Goal: Submit feedback/report problem: Submit feedback/report problem

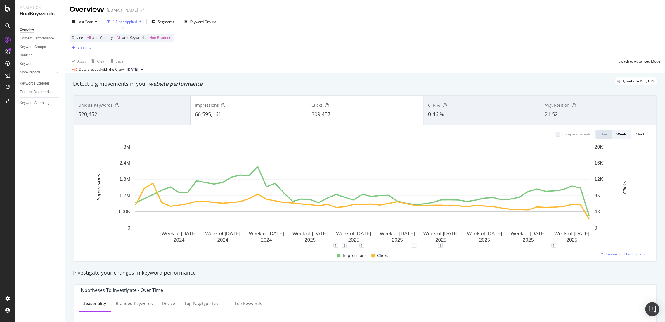
scroll to position [390, 0]
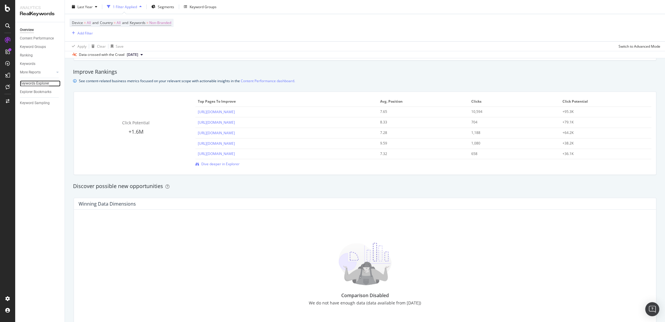
click at [35, 85] on div "Keywords Explorer" at bounding box center [34, 83] width 29 height 6
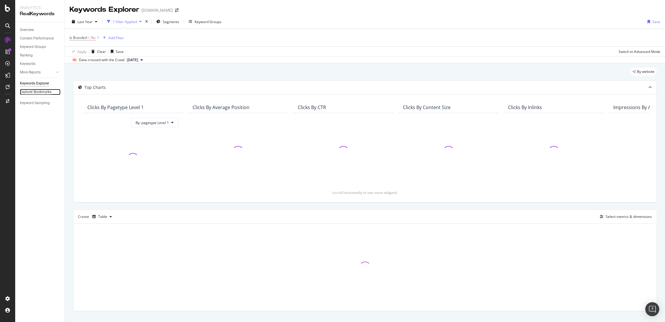
click at [37, 91] on div "Explorer Bookmarks" at bounding box center [36, 92] width 32 height 6
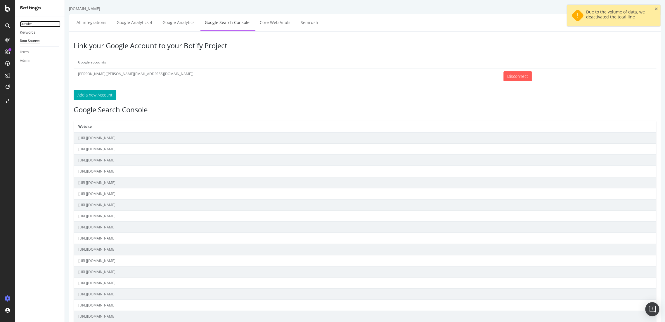
click at [23, 22] on div "Crawler" at bounding box center [26, 24] width 12 height 6
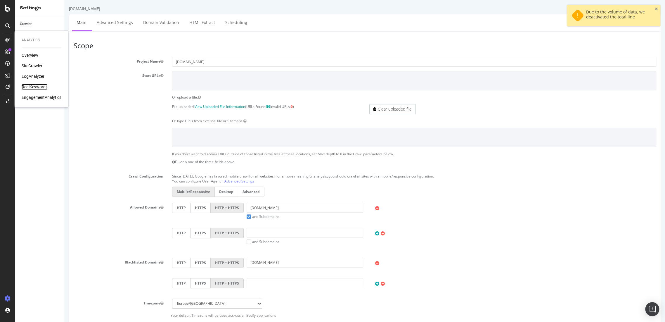
click at [37, 87] on div "RealKeywords" at bounding box center [35, 87] width 26 height 6
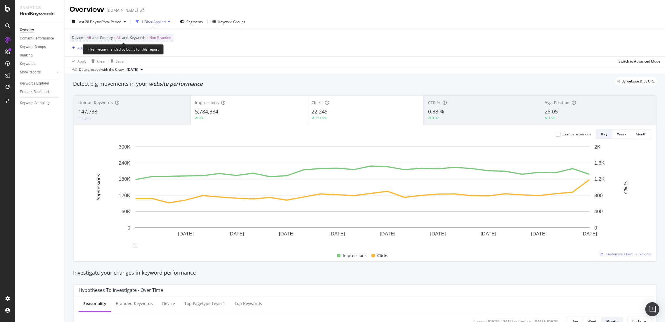
click at [156, 38] on span "Non-Branded" at bounding box center [160, 38] width 22 height 8
click at [152, 51] on span "Non-Branded" at bounding box center [150, 51] width 24 height 5
click at [162, 95] on span "All" at bounding box center [173, 96] width 60 height 5
click at [194, 63] on div "Apply" at bounding box center [198, 63] width 9 height 5
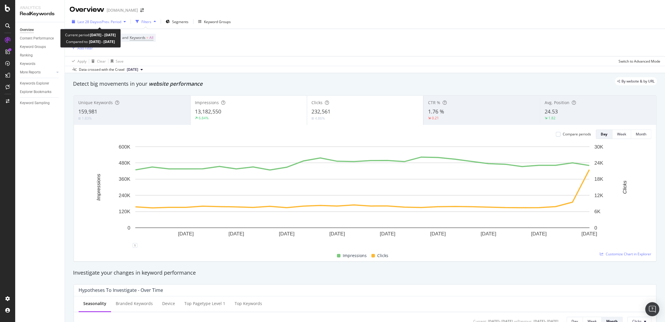
click at [98, 23] on span "vs Prev. Period" at bounding box center [109, 21] width 23 height 5
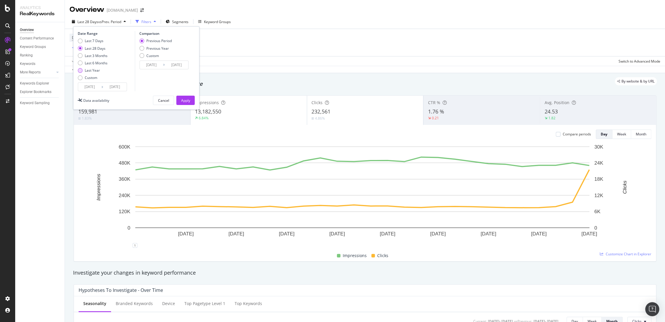
click at [88, 71] on div "Last Year" at bounding box center [92, 70] width 15 height 5
type input "2024/08/20"
click at [189, 103] on div "Apply" at bounding box center [185, 100] width 9 height 9
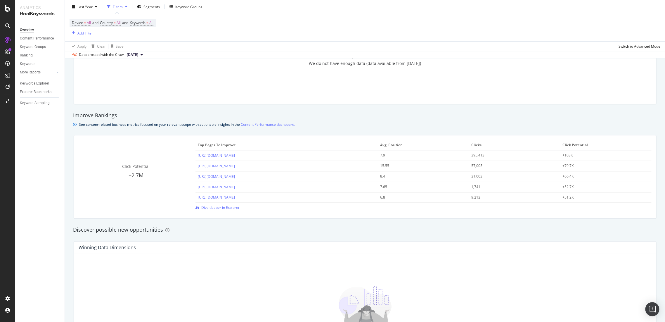
scroll to position [292, 0]
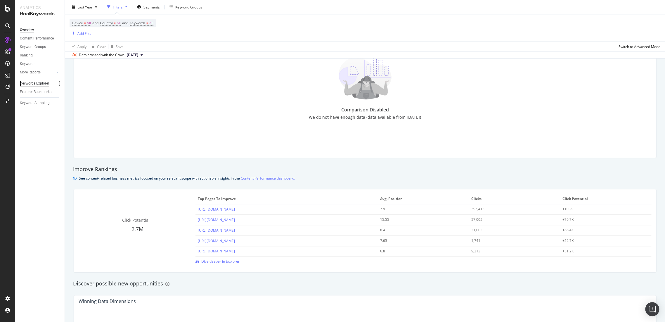
click at [38, 83] on div "Keywords Explorer" at bounding box center [34, 83] width 29 height 6
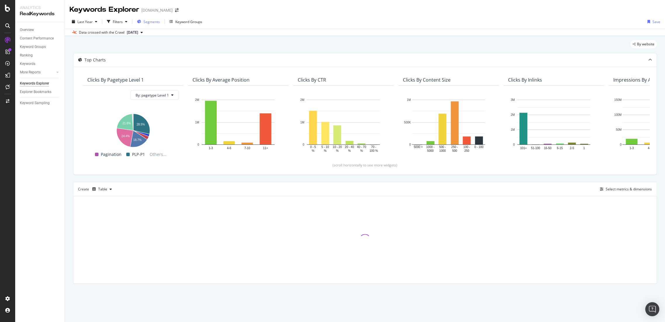
click at [148, 24] on div "Segments" at bounding box center [152, 21] width 16 height 5
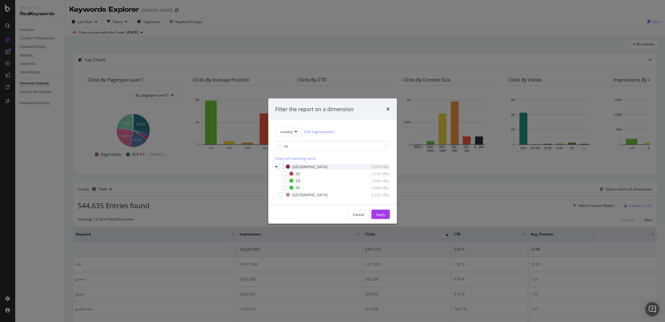
type input "sw"
click at [284, 166] on div "Switzerland 9,297 URLs" at bounding box center [332, 167] width 115 height 6
click at [282, 166] on div "modal" at bounding box center [281, 166] width 5 height 5
click at [371, 213] on div "Cancel Apply" at bounding box center [369, 214] width 42 height 9
click at [384, 215] on div "Apply" at bounding box center [380, 214] width 9 height 5
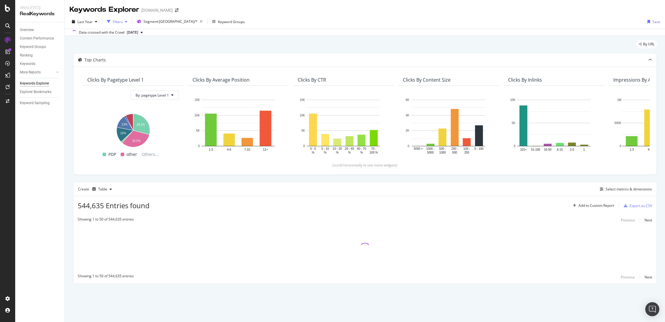
click at [124, 23] on div "button" at bounding box center [126, 22] width 7 height 4
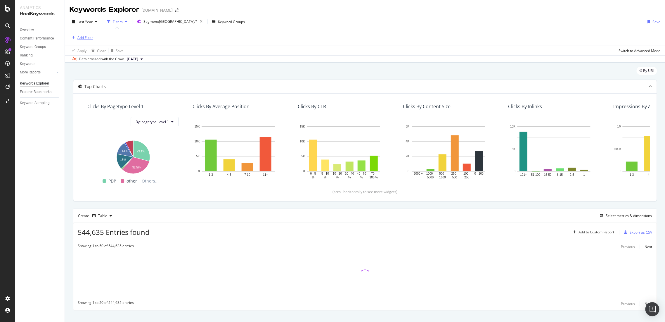
click at [87, 35] on div "Add Filter" at bounding box center [84, 37] width 15 height 5
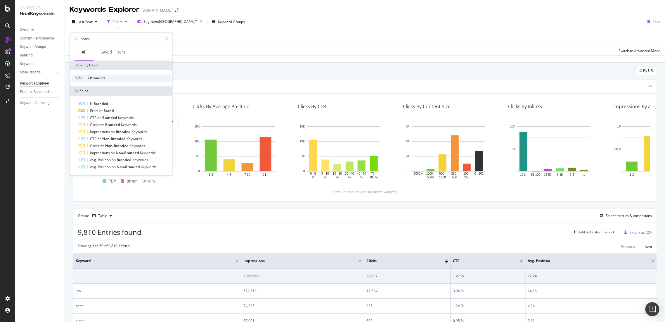
type input "brand"
click at [98, 79] on span "Branded" at bounding box center [97, 77] width 15 height 5
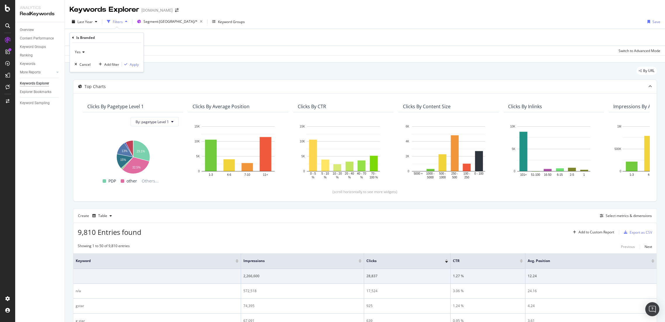
click at [82, 52] on icon at bounding box center [83, 52] width 4 height 4
click at [89, 53] on div "Yes" at bounding box center [107, 51] width 64 height 9
click at [136, 65] on div "Apply" at bounding box center [134, 64] width 9 height 5
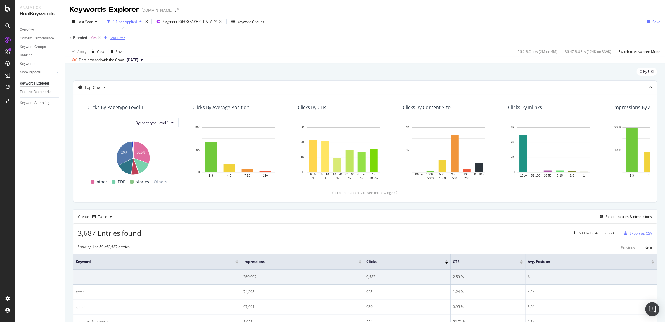
click at [115, 40] on div "Add Filter" at bounding box center [117, 37] width 15 height 5
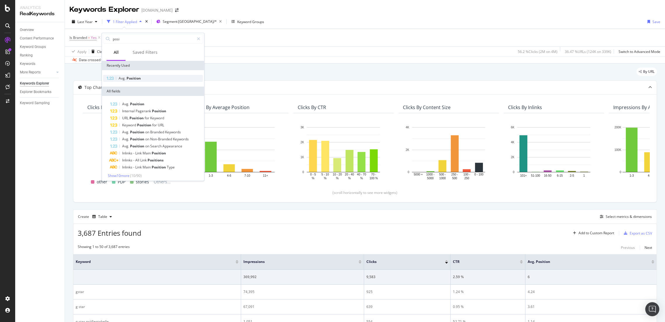
type input "posi"
click at [141, 78] on div "Avg. Position" at bounding box center [153, 78] width 100 height 7
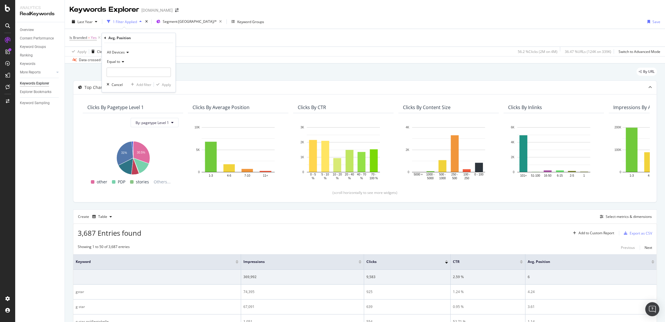
click at [118, 62] on span "Equal to" at bounding box center [113, 61] width 13 height 5
click at [122, 73] on input "number" at bounding box center [139, 72] width 64 height 9
type input "1"
click at [168, 85] on div "Apply" at bounding box center [166, 84] width 9 height 5
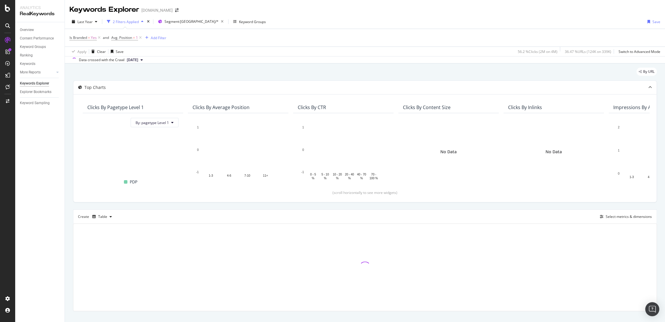
scroll to position [9, 0]
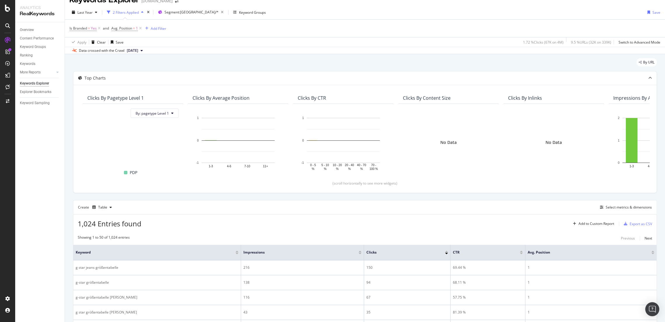
click at [413, 216] on div "1,024 Entries found Add to Custom Report Export as CSV" at bounding box center [365, 221] width 584 height 14
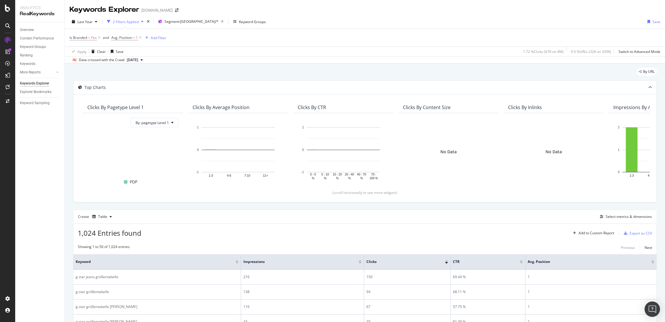
click at [652, 306] on img "Open Intercom Messenger" at bounding box center [653, 309] width 8 height 8
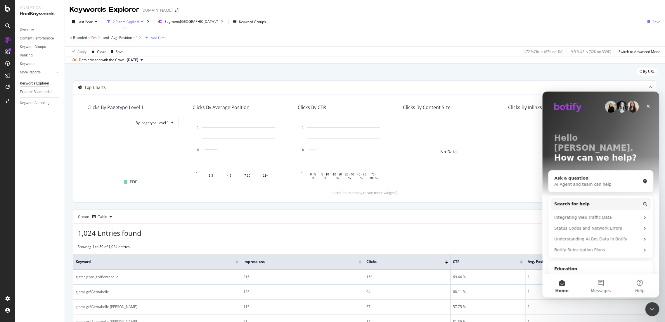
click at [582, 181] on div "AI Agent and team can help" at bounding box center [598, 184] width 86 height 6
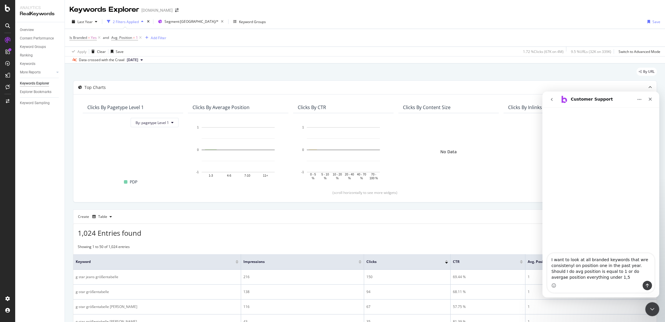
click at [627, 271] on textarea "I want to look at all branded keywords that wre consistenyl on position one in …" at bounding box center [601, 266] width 107 height 27
click at [543, 92] on lt-strong "ag" at bounding box center [543, 92] width 0 height 0
click at [596, 276] on textarea "I want to look at all branded keywords that wre consistenyl on position one in …" at bounding box center [601, 266] width 107 height 27
type textarea "I want to look at all branded keywords that wre consistenyl on position one in …"
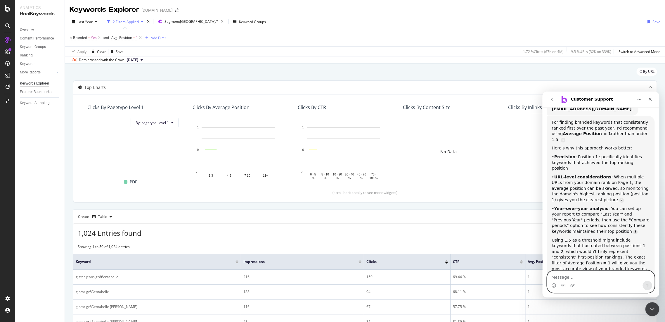
scroll to position [111, 0]
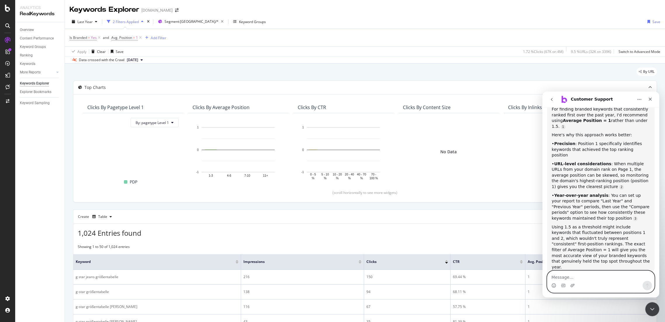
click at [574, 277] on textarea "Message…" at bounding box center [601, 276] width 107 height 10
type textarea "Yes thank you!"
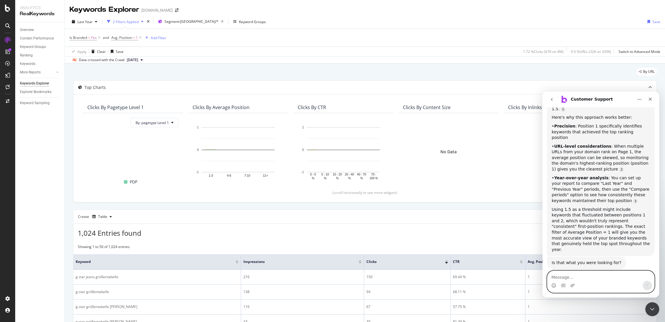
scroll to position [147, 0]
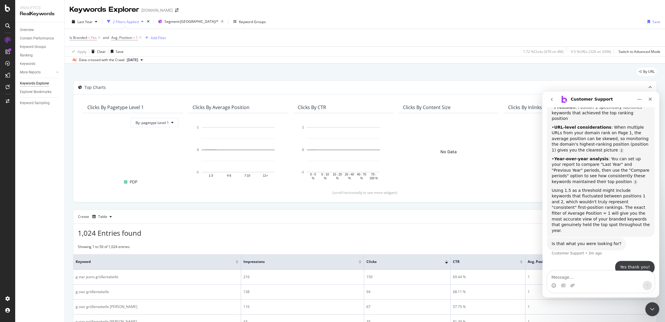
click at [453, 226] on div "1,024 Entries found Add to Custom Report Export as CSV" at bounding box center [365, 231] width 584 height 14
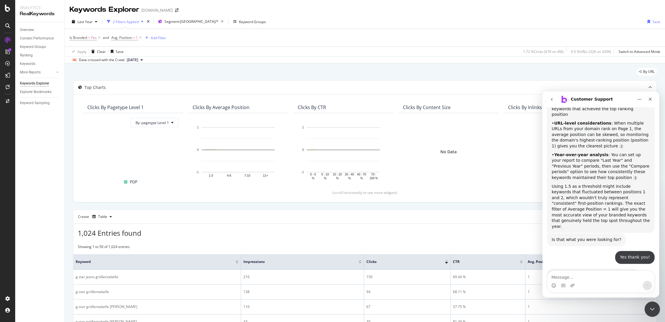
click at [653, 310] on icon "Close Intercom Messenger" at bounding box center [651, 308] width 7 height 7
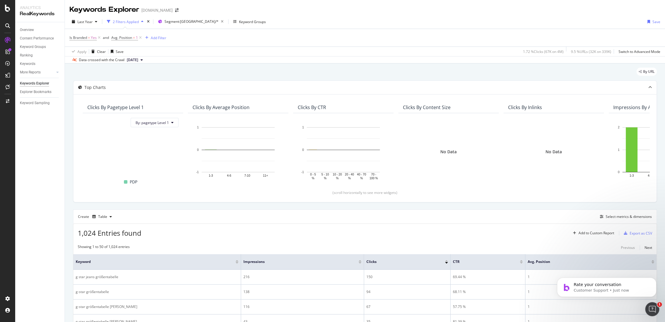
scroll to position [199, 0]
click at [633, 218] on div "Select metrics & dimensions" at bounding box center [629, 216] width 46 height 5
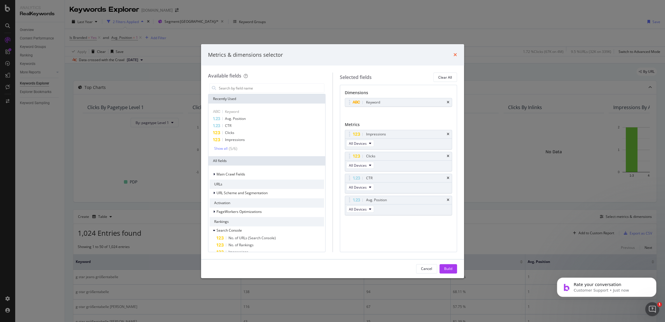
click at [456, 54] on icon "times" at bounding box center [456, 54] width 4 height 5
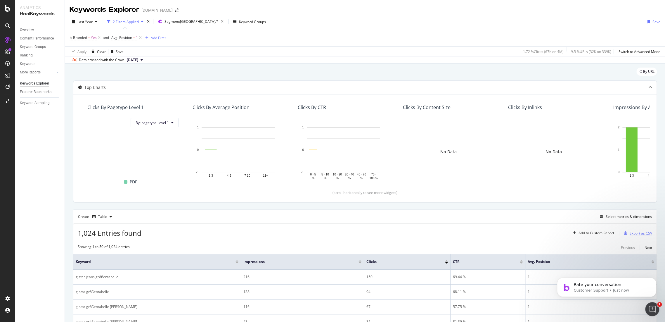
click at [631, 235] on div "Export as CSV" at bounding box center [641, 233] width 23 height 5
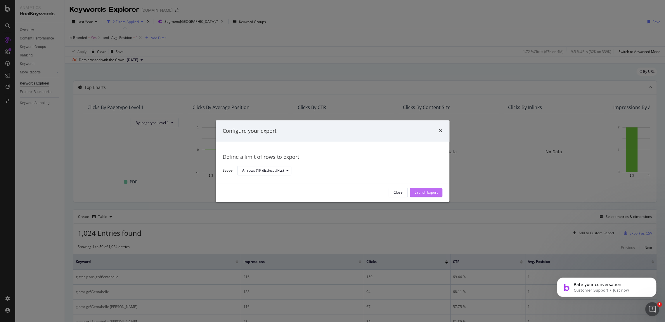
click at [422, 193] on div "Launch Export" at bounding box center [426, 192] width 23 height 5
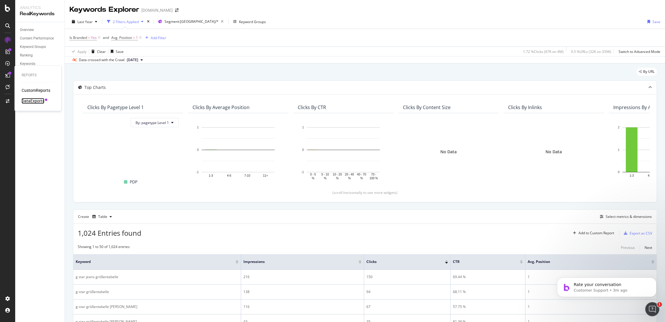
drag, startPoint x: 34, startPoint y: 92, endPoint x: 25, endPoint y: 102, distance: 14.1
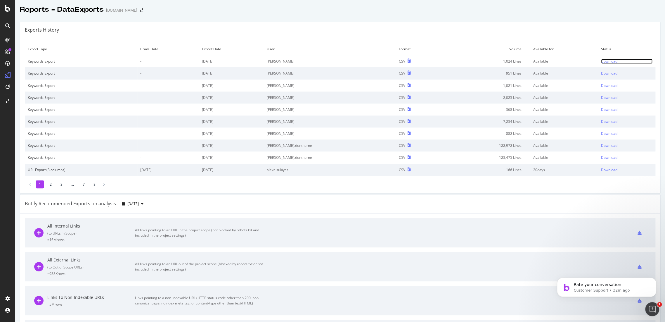
click at [601, 61] on div "Download" at bounding box center [609, 61] width 16 height 5
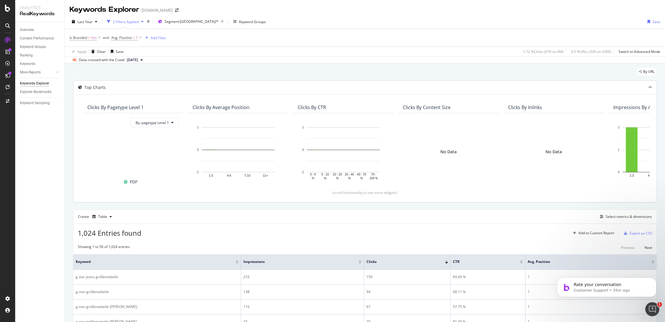
scroll to position [199, 0]
click at [633, 230] on div "Export as CSV" at bounding box center [637, 233] width 31 height 9
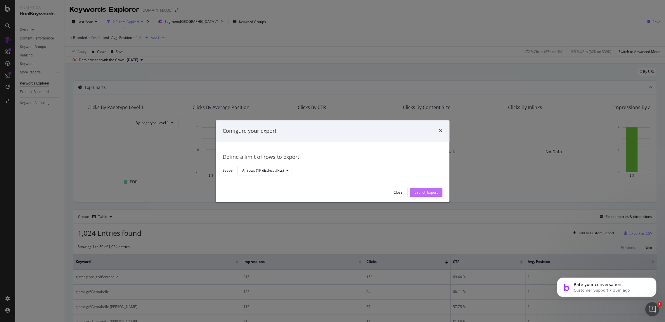
click at [431, 194] on div "Launch Export" at bounding box center [426, 192] width 23 height 5
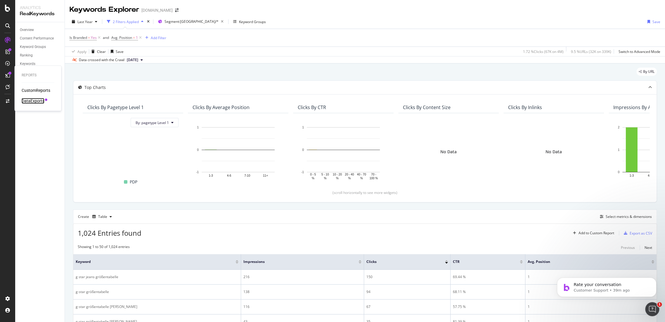
click at [34, 100] on div "DataExports" at bounding box center [33, 101] width 23 height 6
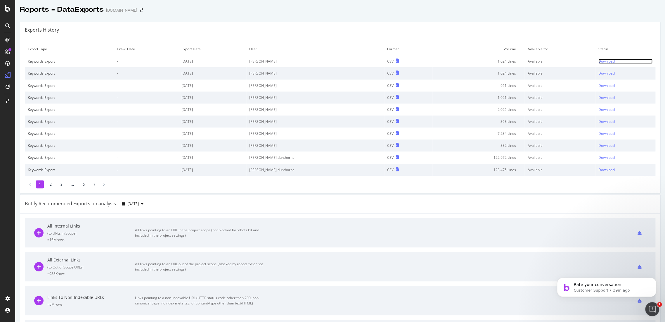
click at [599, 63] on div "Download" at bounding box center [607, 61] width 16 height 5
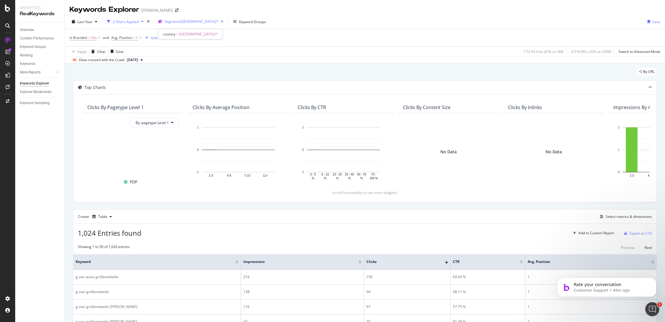
click at [192, 22] on span "Segment: Switzerland/*" at bounding box center [192, 21] width 54 height 5
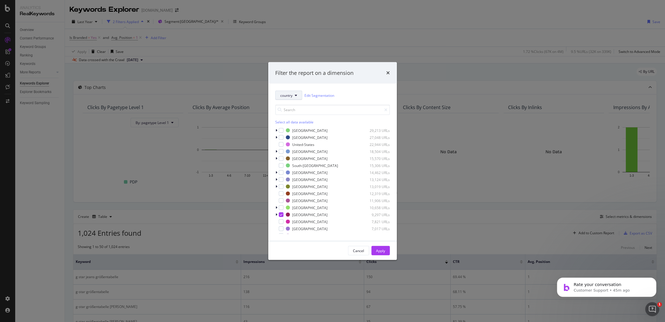
click at [299, 95] on button "country" at bounding box center [288, 95] width 27 height 9
click at [301, 115] on span "pagetype" at bounding box center [299, 116] width 38 height 5
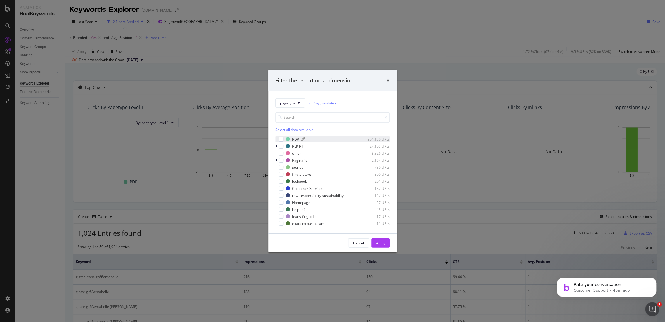
drag, startPoint x: 281, startPoint y: 140, endPoint x: 287, endPoint y: 141, distance: 5.3
click at [281, 140] on div "modal" at bounding box center [281, 139] width 5 height 5
click at [380, 241] on div "Apply" at bounding box center [380, 242] width 9 height 5
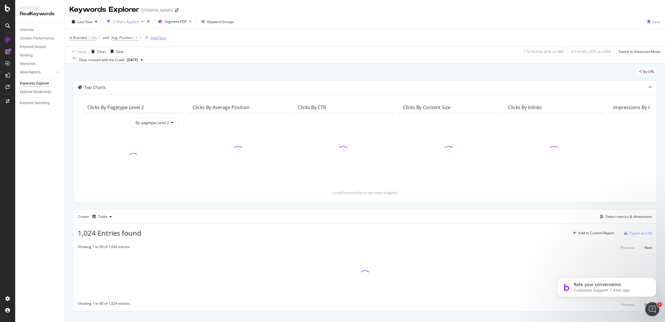
click at [159, 39] on div "Add Filter" at bounding box center [158, 37] width 15 height 5
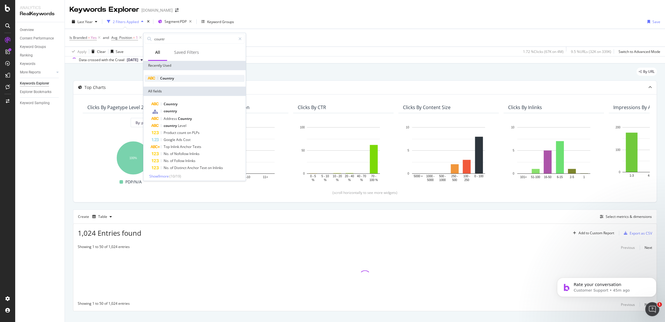
type input "countr"
click at [176, 79] on div "Country" at bounding box center [195, 78] width 100 height 7
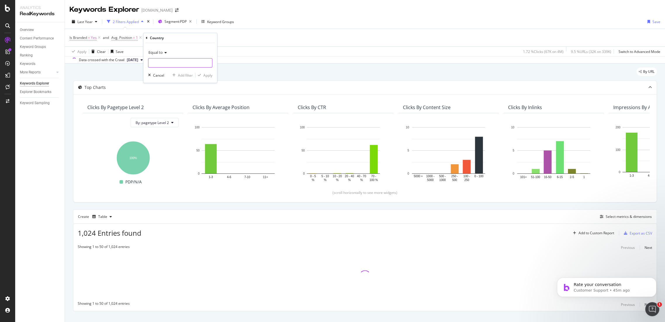
click at [180, 66] on input "text" at bounding box center [181, 62] width 64 height 9
type input "s"
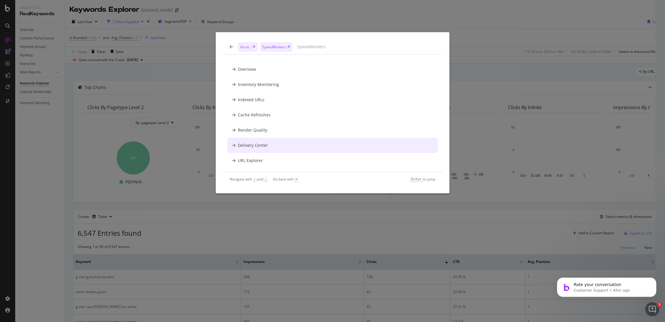
scroll to position [12, 0]
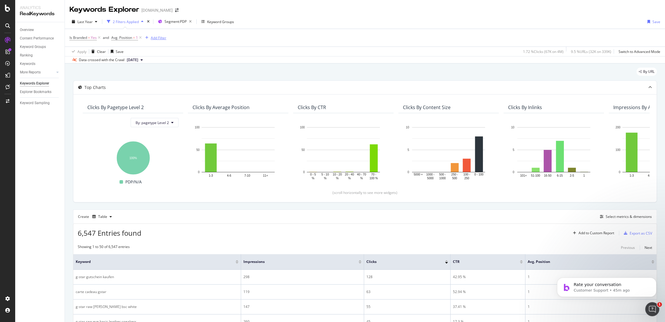
click at [158, 38] on div "Add Filter" at bounding box center [158, 37] width 15 height 5
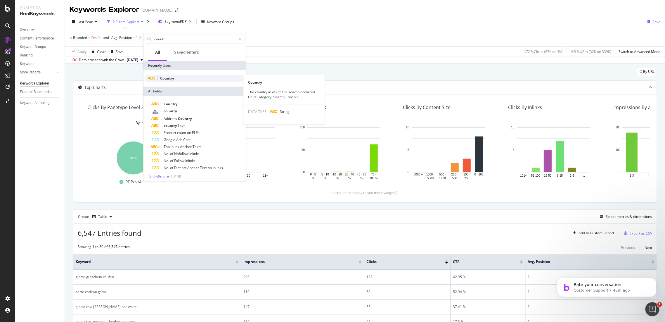
click at [177, 77] on div "Country" at bounding box center [195, 78] width 100 height 7
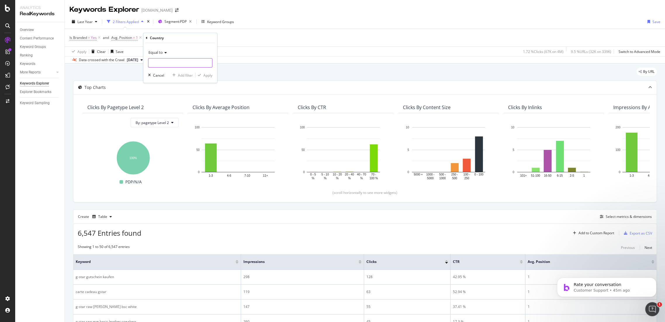
click at [173, 61] on input "text" at bounding box center [181, 62] width 64 height 9
click at [174, 68] on div "Switzerland 7,899 URLS" at bounding box center [181, 71] width 65 height 6
type input "Switzerland"
drag, startPoint x: 208, startPoint y: 75, endPoint x: 226, endPoint y: 83, distance: 19.9
click at [209, 75] on div "Apply" at bounding box center [207, 75] width 9 height 5
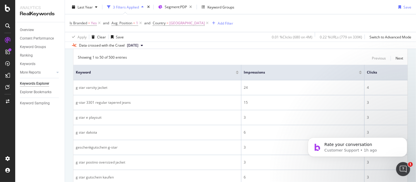
scroll to position [254, 0]
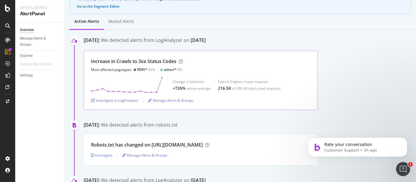
scroll to position [65, 0]
click at [105, 99] on div "Investigate in LogAnalyzer" at bounding box center [114, 100] width 47 height 5
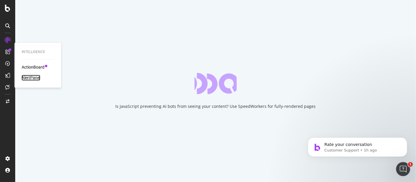
click at [32, 76] on div "AlertPanel" at bounding box center [31, 78] width 19 height 6
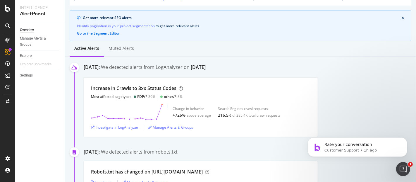
scroll to position [41, 0]
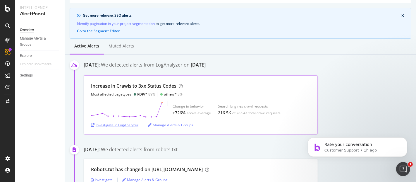
click at [125, 122] on div "Investigate in LogAnalyzer" at bounding box center [114, 124] width 47 height 5
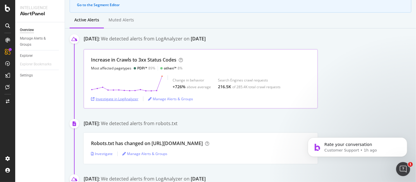
click at [124, 97] on div "Investigate in LogAnalyzer" at bounding box center [114, 98] width 47 height 5
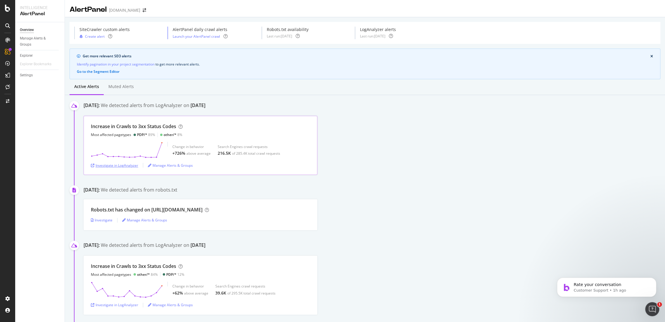
click at [122, 165] on div "Investigate in LogAnalyzer" at bounding box center [114, 165] width 47 height 5
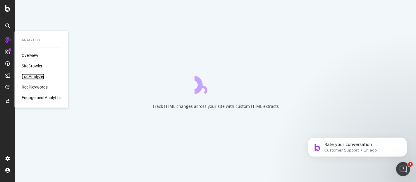
click at [33, 75] on div "LogAnalyzer" at bounding box center [33, 76] width 23 height 6
click at [34, 76] on div "LogAnalyzer" at bounding box center [33, 76] width 23 height 6
click at [25, 55] on div "Overview" at bounding box center [30, 55] width 17 height 6
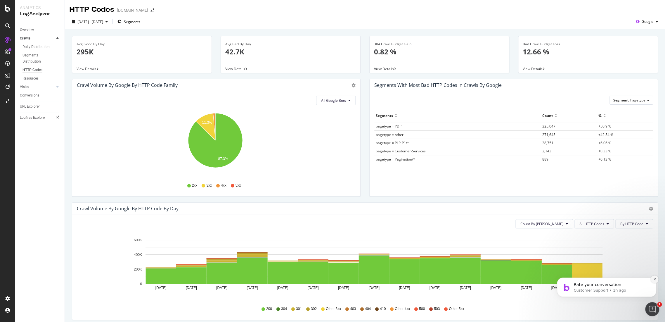
click at [655, 278] on icon "Dismiss notification" at bounding box center [655, 279] width 2 height 2
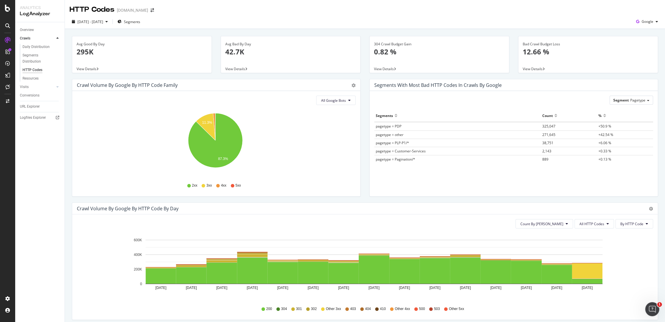
click at [1, 111] on div at bounding box center [8, 164] width 14 height 258
